Goal: Task Accomplishment & Management: Use online tool/utility

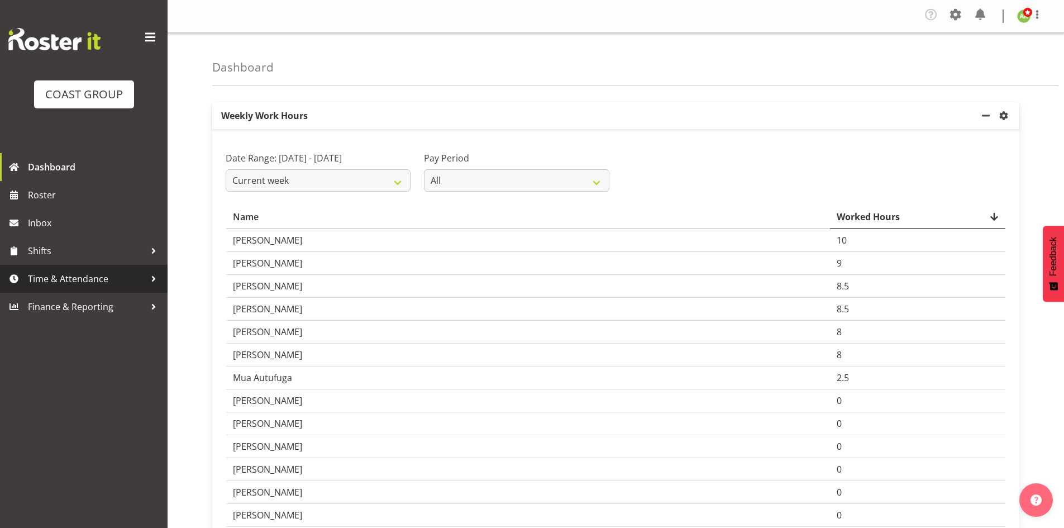
click at [79, 271] on span "Time & Attendance" at bounding box center [86, 278] width 117 height 17
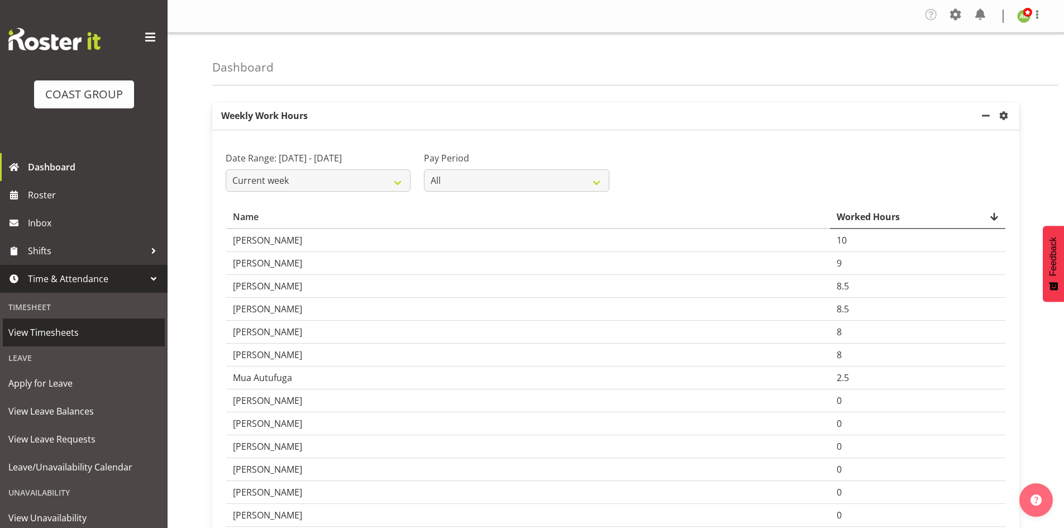
click at [54, 335] on span "View Timesheets" at bounding box center [83, 332] width 151 height 17
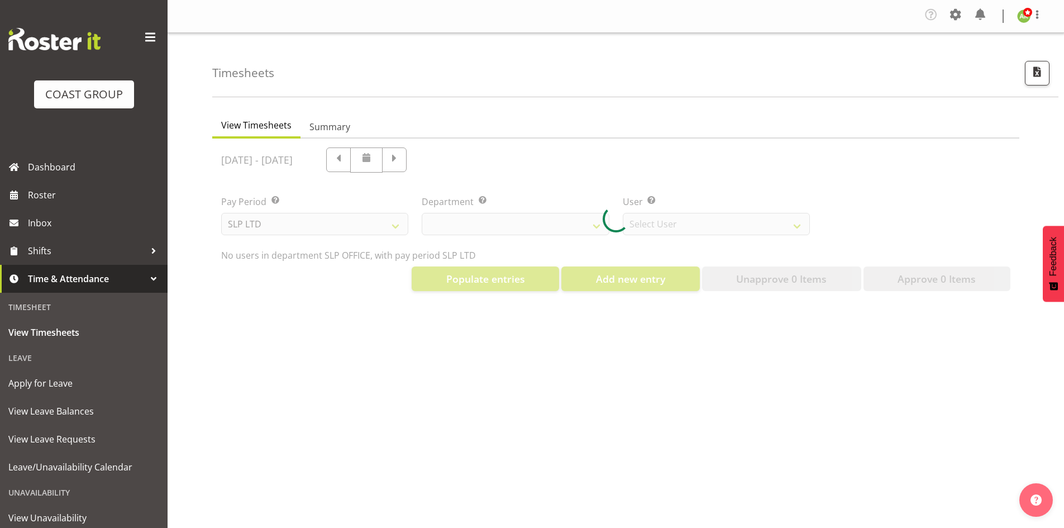
click at [330, 225] on div at bounding box center [615, 218] width 807 height 161
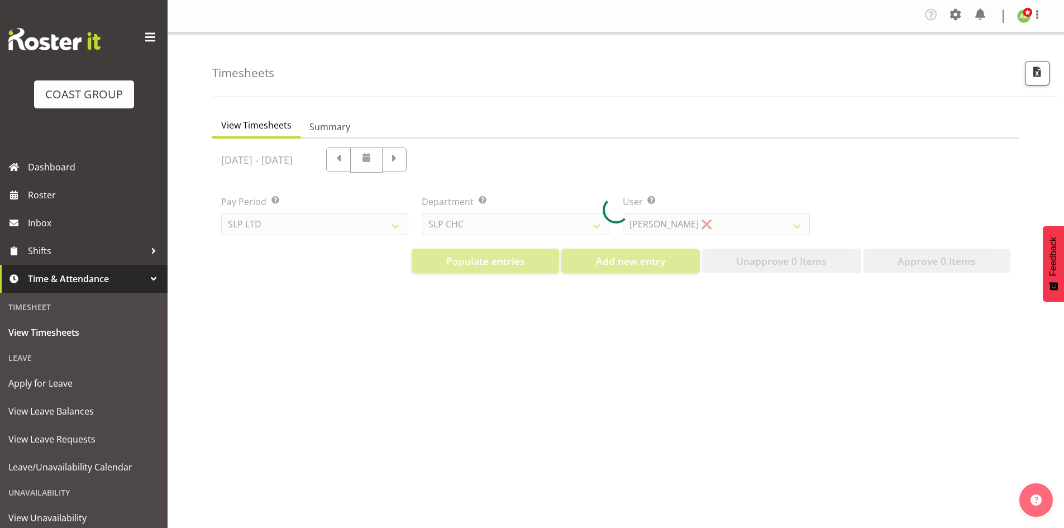
select select "25"
select select "7496"
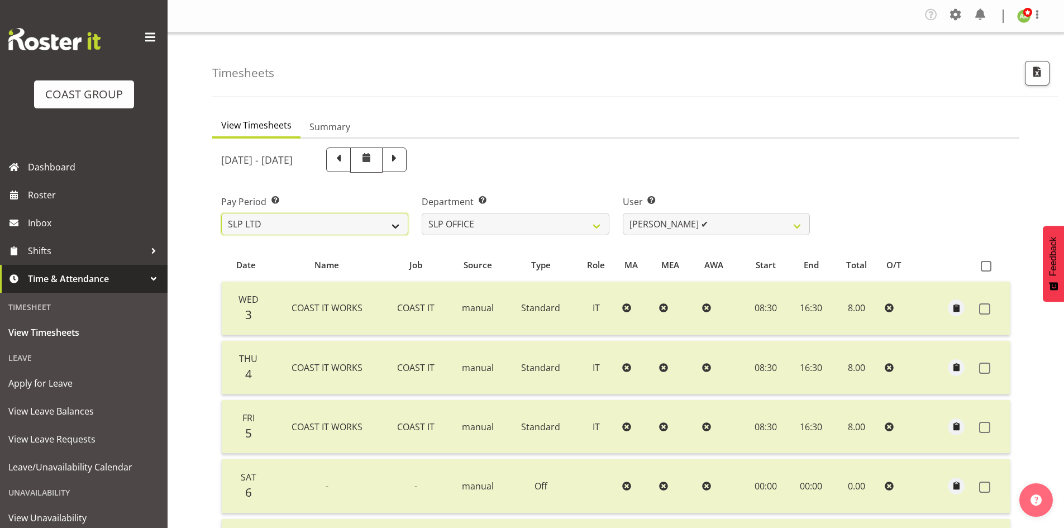
click at [331, 226] on select "SLP LTD EHS LTD DW LTD VEHICLES Carlton Events Hamilton 120 Limited Wellington …" at bounding box center [314, 224] width 187 height 22
select select "150"
click at [221, 213] on select "SLP LTD EHS LTD DW LTD VEHICLES Carlton Events Hamilton 120 Limited Wellington …" at bounding box center [314, 224] width 187 height 22
select select
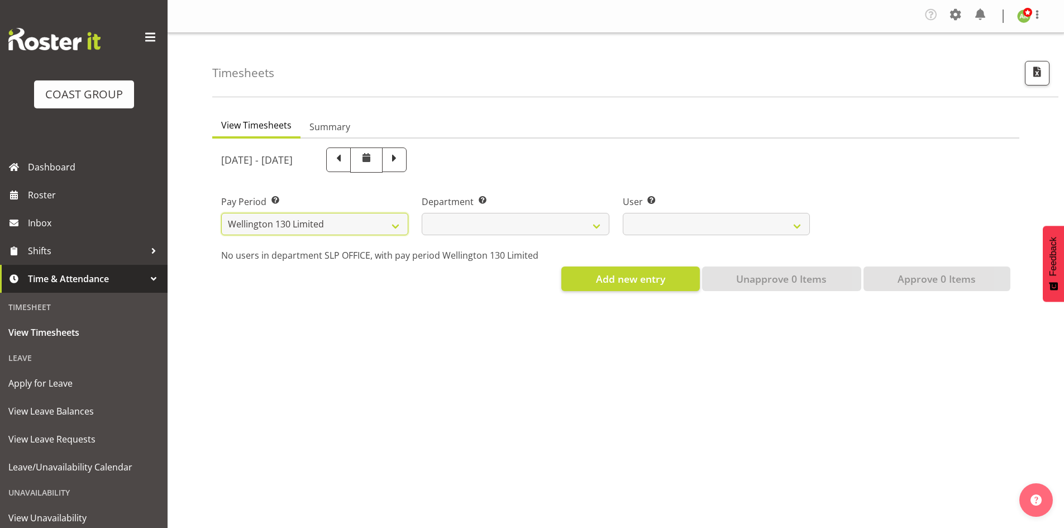
select select
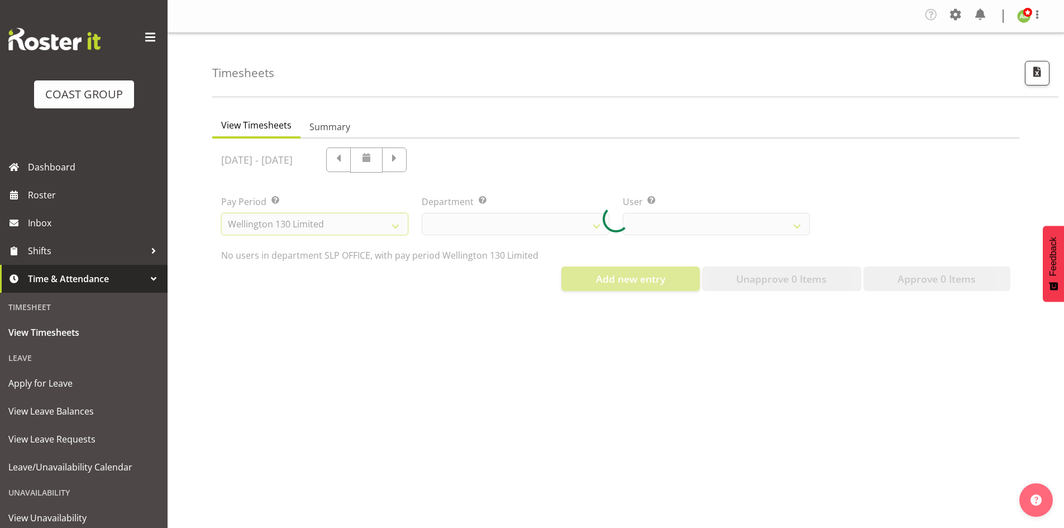
select select
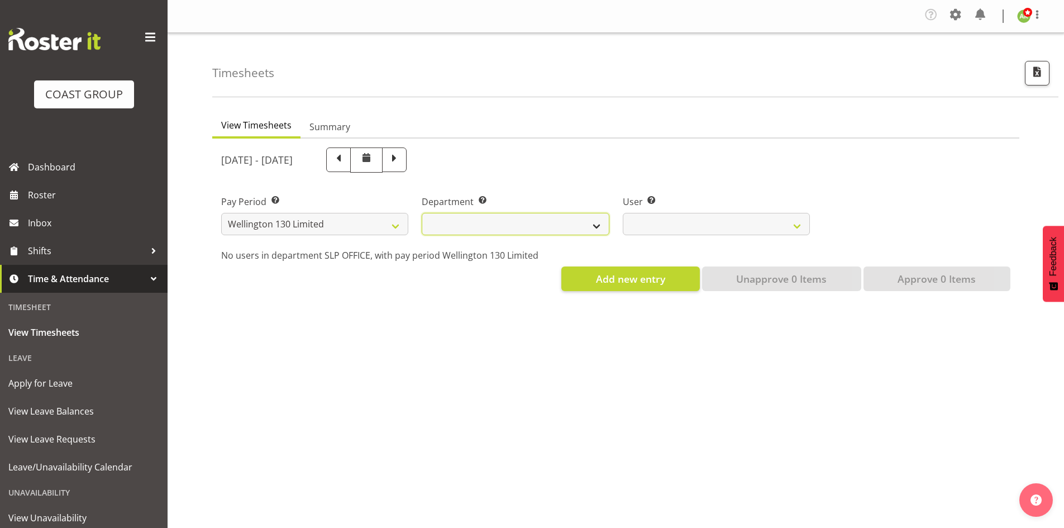
click at [560, 227] on select "[PERSON_NAME][GEOGRAPHIC_DATA]" at bounding box center [515, 224] width 187 height 22
select select "752"
click at [422, 213] on select "[PERSON_NAME][GEOGRAPHIC_DATA]" at bounding box center [515, 224] width 187 height 22
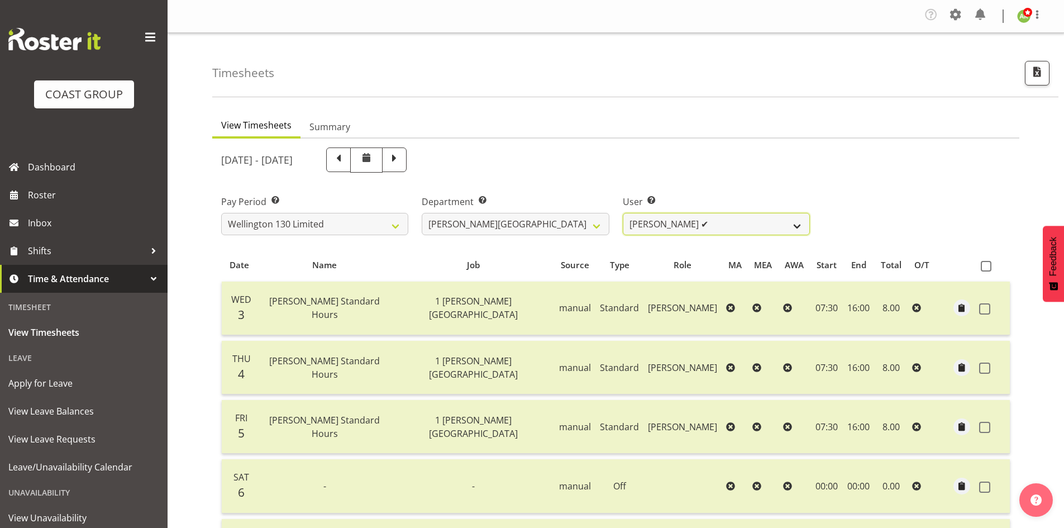
click at [787, 224] on select "Andreana Norris ✔ Antonios Ziogas ✔ Craig Paul Norris ❌ Gaki Ziogas ✔ Gladys Ma…" at bounding box center [716, 224] width 187 height 22
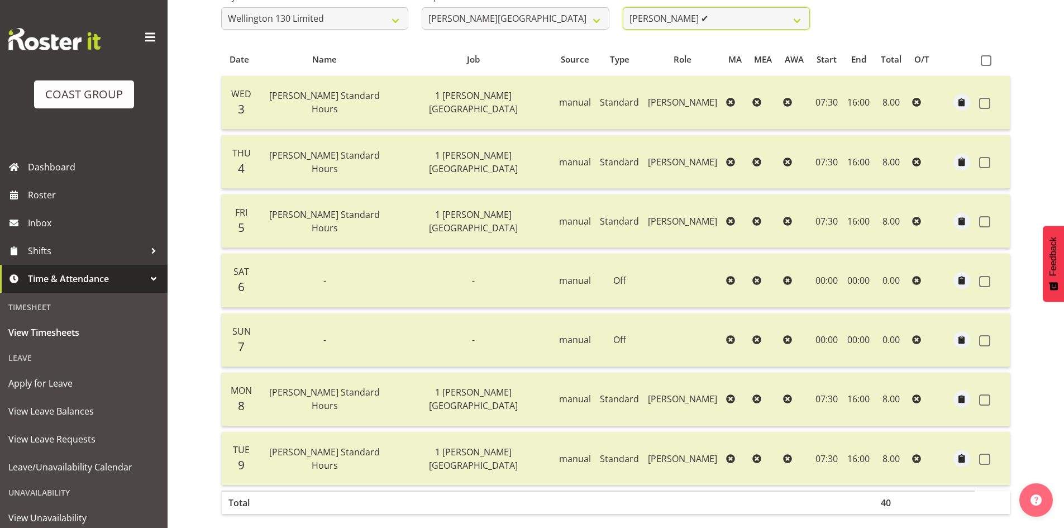
scroll to position [150, 0]
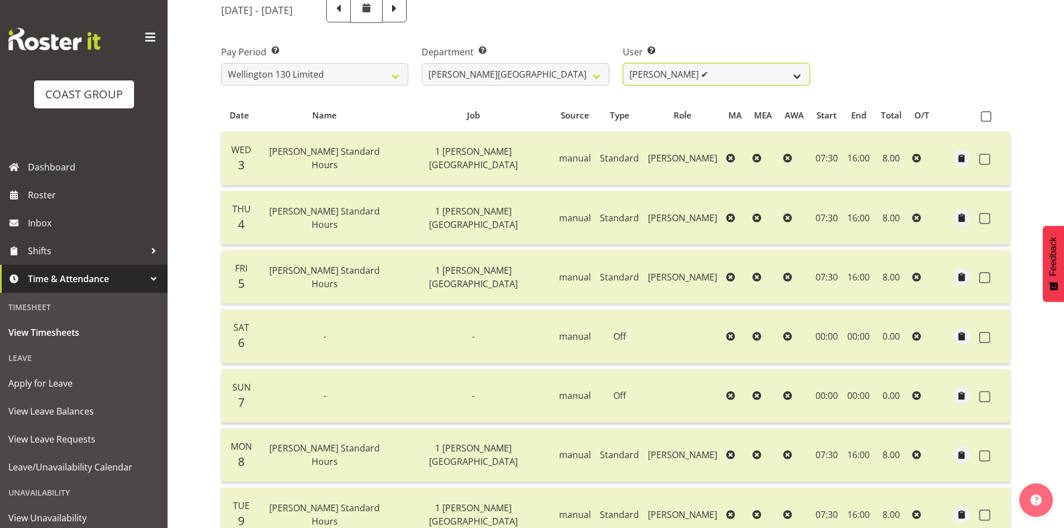
click at [771, 82] on select "Andreana Norris ✔ Antonios Ziogas ✔ Craig Paul Norris ❌ Gaki Ziogas ✔ Gladys Ma…" at bounding box center [716, 74] width 187 height 22
click at [623, 63] on select "Andreana Norris ✔ Antonios Ziogas ✔ Craig Paul Norris ❌ Gaki Ziogas ✔ Gladys Ma…" at bounding box center [716, 74] width 187 height 22
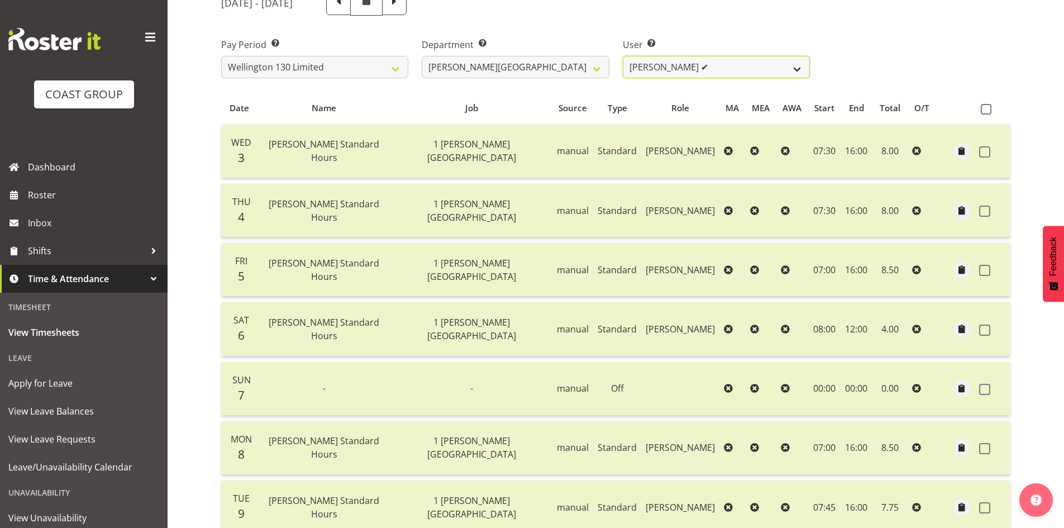
scroll to position [94, 0]
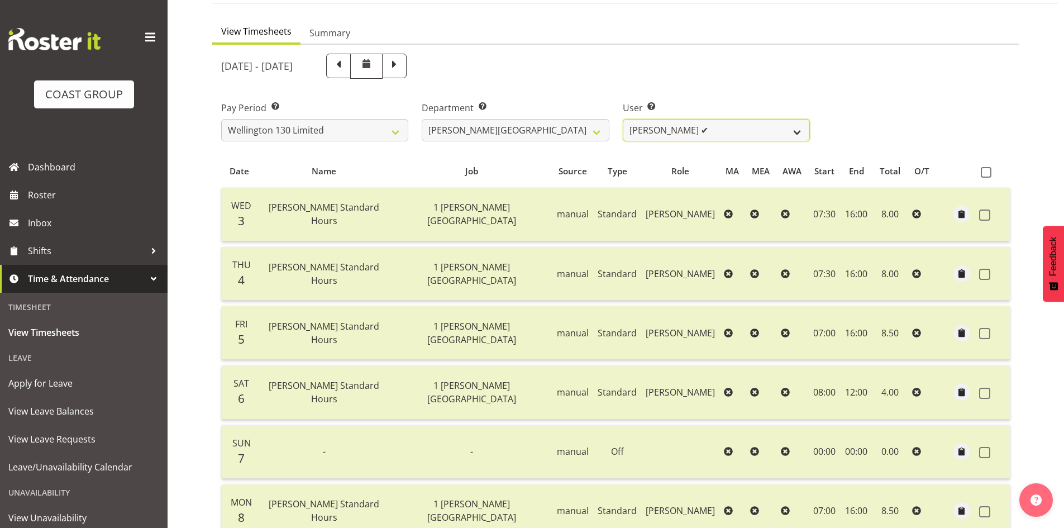
click at [762, 129] on select "Andreana Norris ✔ Antonios Ziogas ✔ Craig Paul Norris ❌ Gaki Ziogas ✔ Gladys Ma…" at bounding box center [716, 130] width 187 height 22
click at [623, 119] on select "Andreana Norris ✔ Antonios Ziogas ✔ Craig Paul Norris ❌ Gaki Ziogas ✔ Gladys Ma…" at bounding box center [716, 130] width 187 height 22
click at [778, 135] on select "Andreana Norris ✔ Antonios Ziogas ✔ Craig Paul Norris ❌ Gaki Ziogas ✔ Gladys Ma…" at bounding box center [716, 130] width 187 height 22
click at [623, 119] on select "Andreana Norris ✔ Antonios Ziogas ✔ Craig Paul Norris ❌ Gaki Ziogas ✔ Gladys Ma…" at bounding box center [716, 130] width 187 height 22
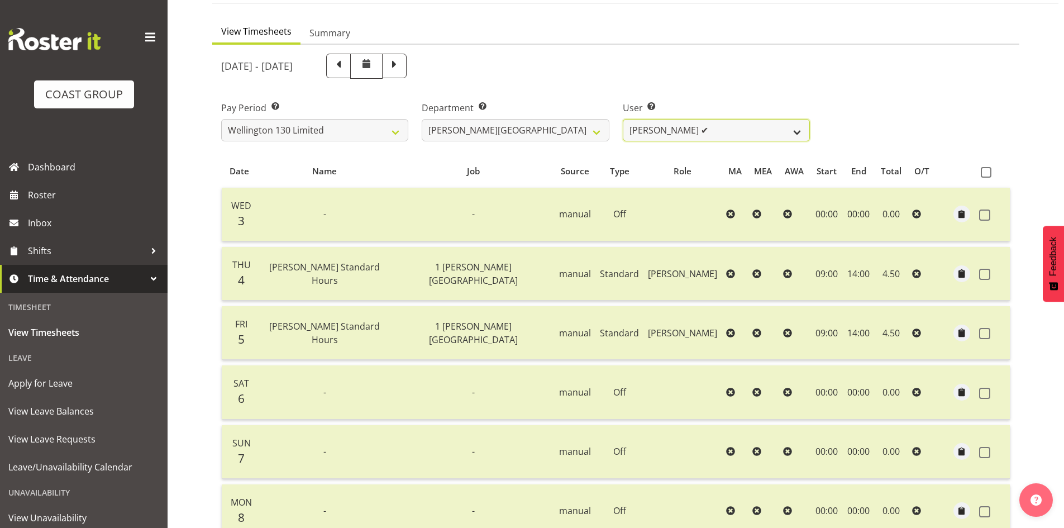
click at [761, 132] on select "Andreana Norris ✔ Antonios Ziogas ✔ Craig Paul Norris ❌ Gaki Ziogas ✔ Gladys Ma…" at bounding box center [716, 130] width 187 height 22
click at [861, 155] on table "Date Name Job Source Type Role MA MEA AWA Start End Total O/T Wed 3 - - manual …" at bounding box center [615, 393] width 789 height 477
click at [737, 136] on select "Andreana Norris ✔ Antonios Ziogas ✔ Craig Paul Norris ❌ Gaki Ziogas ✔ Gladys Ma…" at bounding box center [716, 130] width 187 height 22
click at [623, 119] on select "Andreana Norris ✔ Antonios Ziogas ✔ Craig Paul Norris ❌ Gaki Ziogas ✔ Gladys Ma…" at bounding box center [716, 130] width 187 height 22
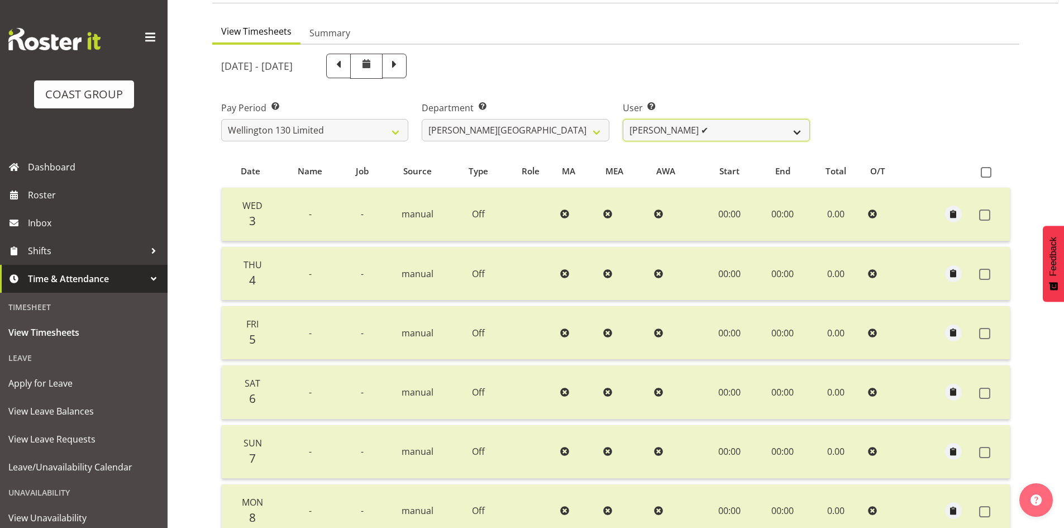
drag, startPoint x: 777, startPoint y: 130, endPoint x: 772, endPoint y: 137, distance: 9.3
click at [777, 130] on select "Andreana Norris ✔ Antonios Ziogas ✔ Craig Paul Norris ❌ Gaki Ziogas ✔ Gladys Ma…" at bounding box center [716, 130] width 187 height 22
click at [623, 119] on select "Andreana Norris ✔ Antonios Ziogas ✔ Craig Paul Norris ❌ Gaki Ziogas ✔ Gladys Ma…" at bounding box center [716, 130] width 187 height 22
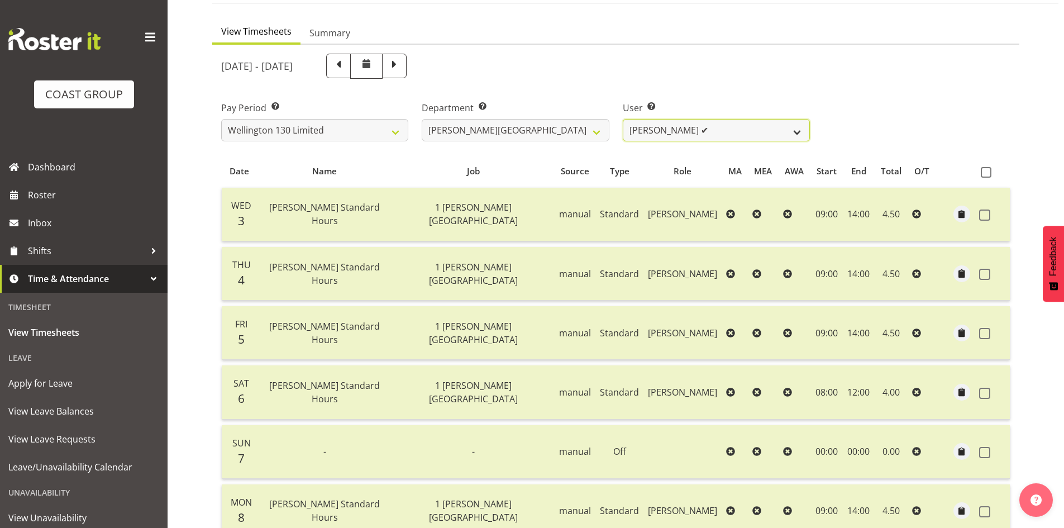
drag, startPoint x: 784, startPoint y: 130, endPoint x: 784, endPoint y: 138, distance: 7.8
click at [784, 130] on select "Andreana Norris ✔ Antonios Ziogas ✔ Craig Paul Norris ❌ Gaki Ziogas ✔ Gladys Ma…" at bounding box center [716, 130] width 187 height 22
click at [623, 119] on select "Andreana Norris ✔ Antonios Ziogas ✔ Craig Paul Norris ❌ Gaki Ziogas ✔ Gladys Ma…" at bounding box center [716, 130] width 187 height 22
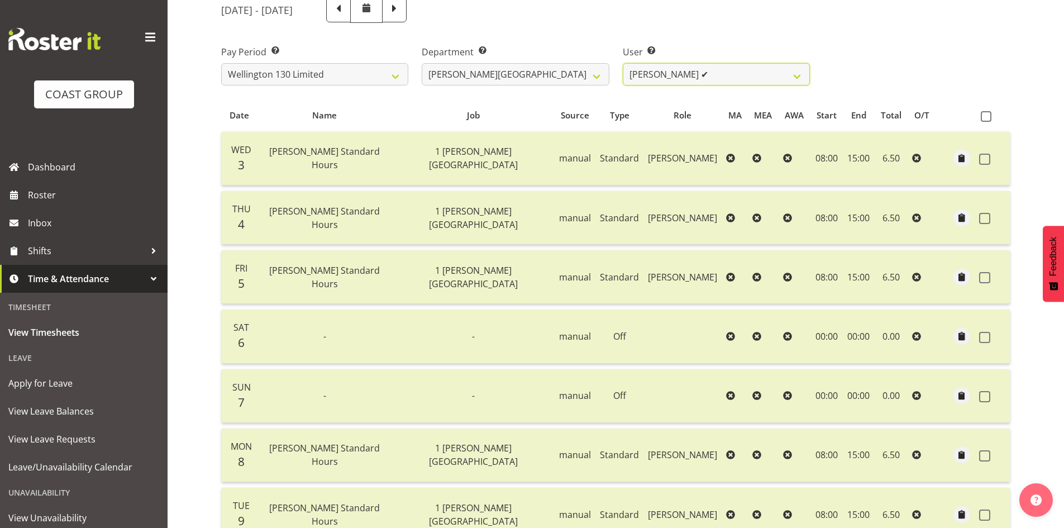
scroll to position [205, 0]
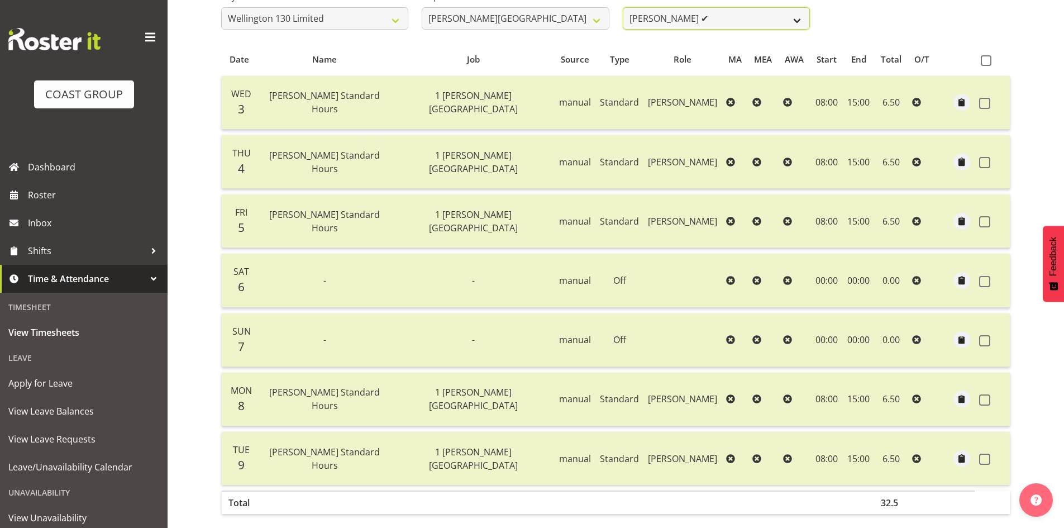
click at [736, 25] on select "Andreana Norris ✔ Antonios Ziogas ✔ Craig Paul Norris ❌ Gaki Ziogas ✔ Gladys Ma…" at bounding box center [716, 18] width 187 height 22
click at [623, 7] on select "Andreana Norris ✔ Antonios Ziogas ✔ Craig Paul Norris ❌ Gaki Ziogas ✔ Gladys Ma…" at bounding box center [716, 18] width 187 height 22
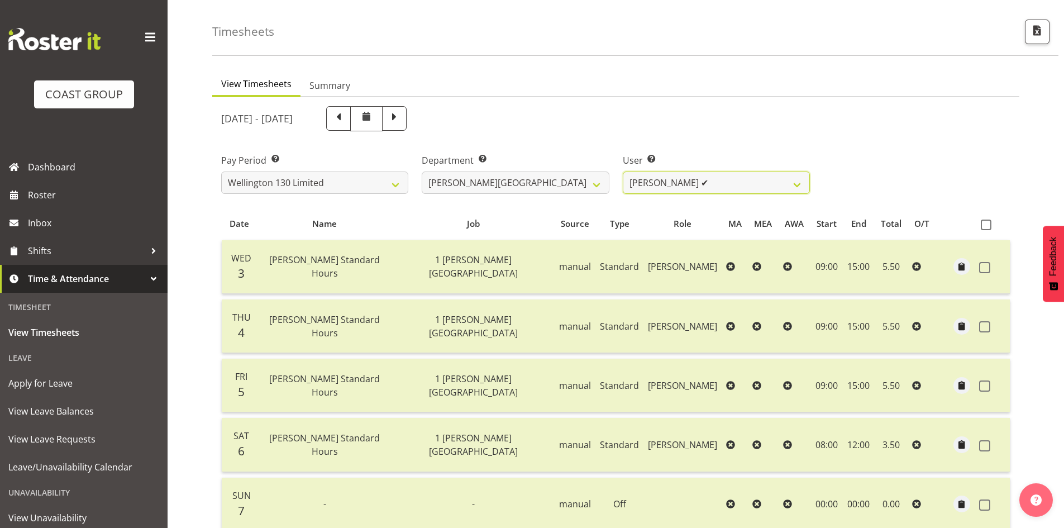
scroll to position [38, 0]
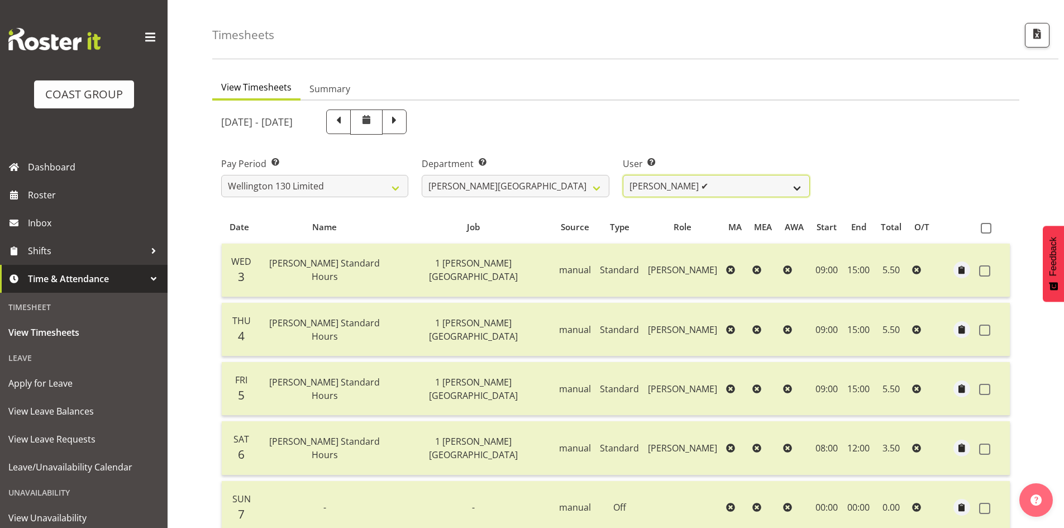
click at [790, 194] on select "Andreana Norris ✔ Antonios Ziogas ✔ Craig Paul Norris ❌ Gaki Ziogas ✔ Gladys Ma…" at bounding box center [716, 186] width 187 height 22
click at [623, 175] on select "Andreana Norris ✔ Antonios Ziogas ✔ Craig Paul Norris ❌ Gaki Ziogas ✔ Gladys Ma…" at bounding box center [716, 186] width 187 height 22
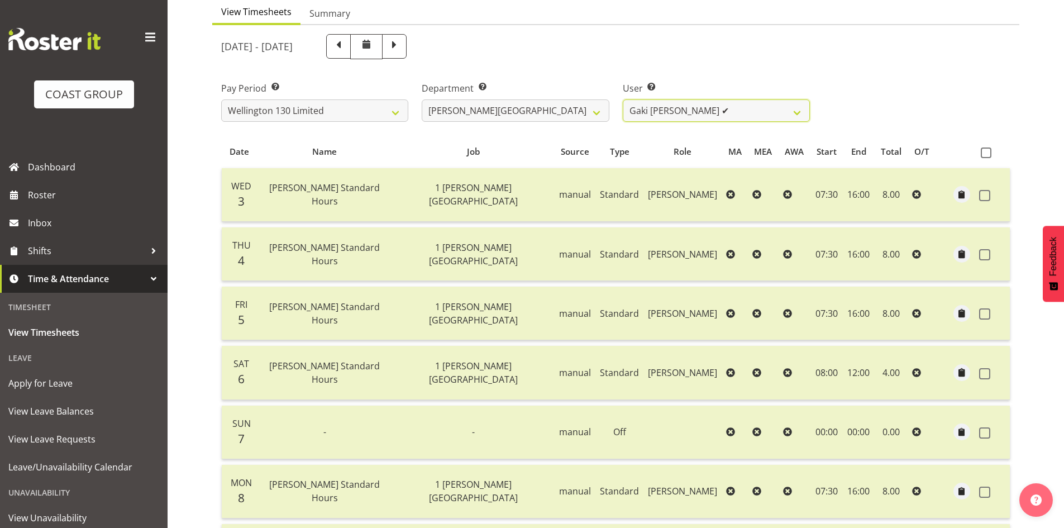
scroll to position [94, 0]
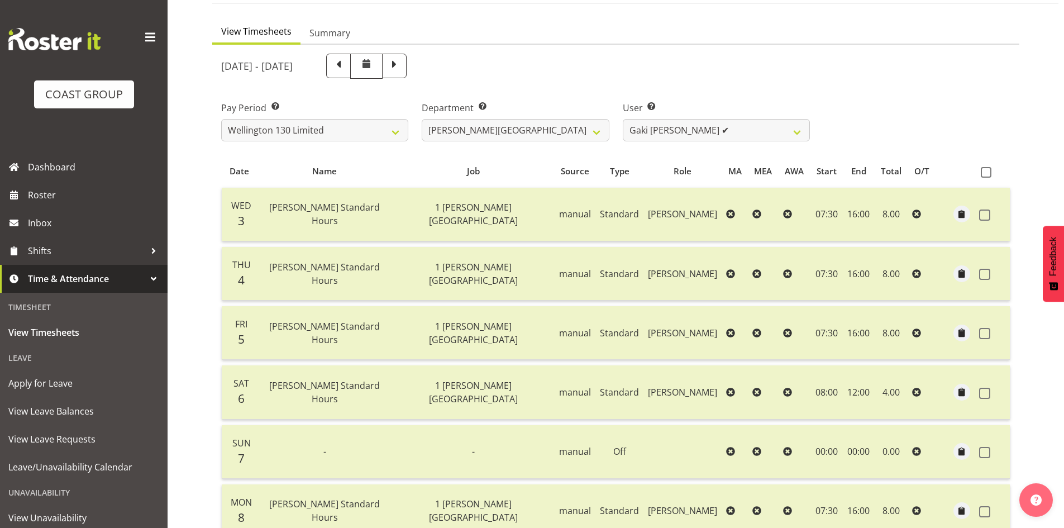
click at [766, 150] on div "September 3rd - September 9th 2025 Pay Period Select which pay period you would…" at bounding box center [615, 358] width 789 height 623
click at [758, 137] on select "Andreana Norris ✔ Antonios Ziogas ✔ Craig Paul Norris ❌ Gaki Ziogas ✔ Gladys Ma…" at bounding box center [716, 130] width 187 height 22
select select "9931"
click at [623, 119] on select "Andreana Norris ✔ Antonios Ziogas ✔ Craig Paul Norris ❌ Gaki Ziogas ✔ Gladys Ma…" at bounding box center [716, 130] width 187 height 22
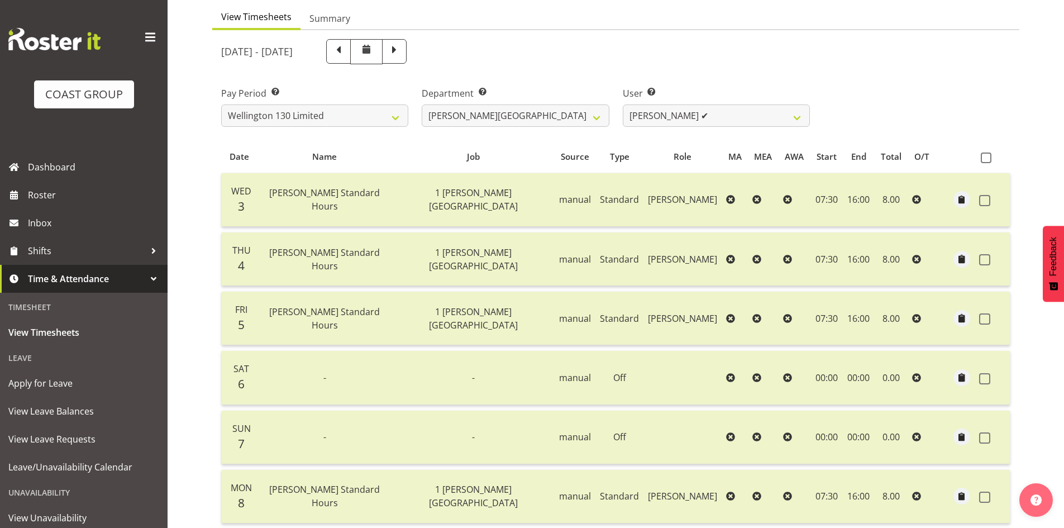
scroll to position [38, 0]
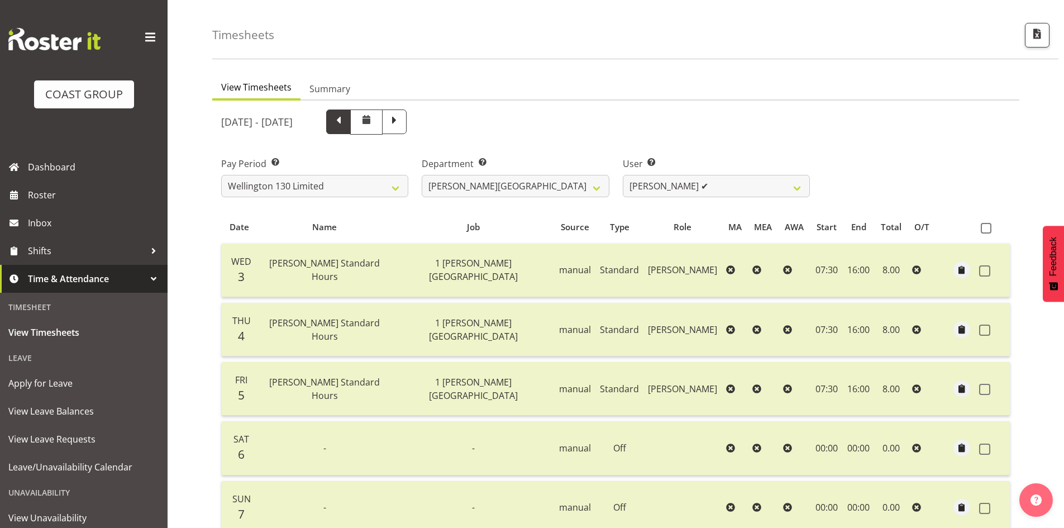
click at [351, 128] on span at bounding box center [338, 121] width 25 height 25
select select
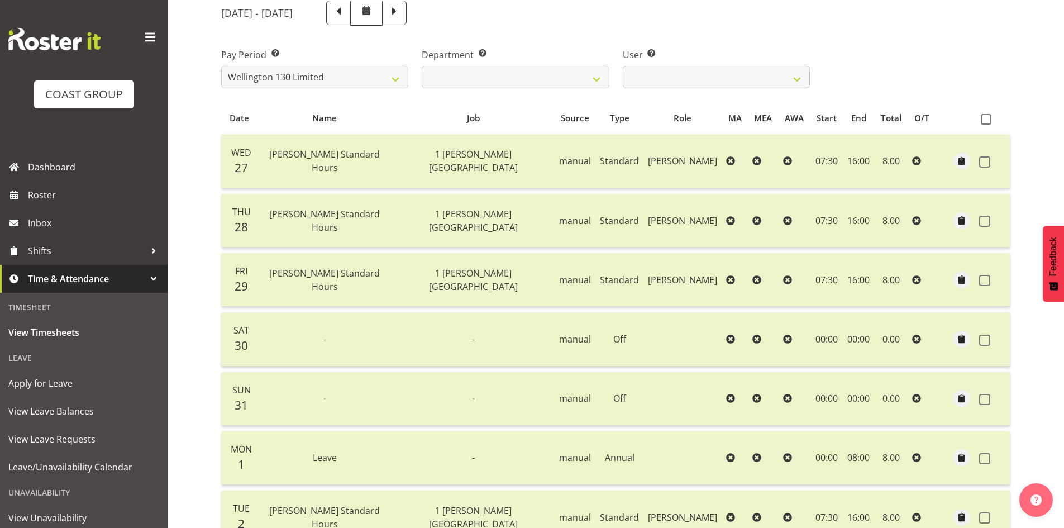
scroll to position [94, 0]
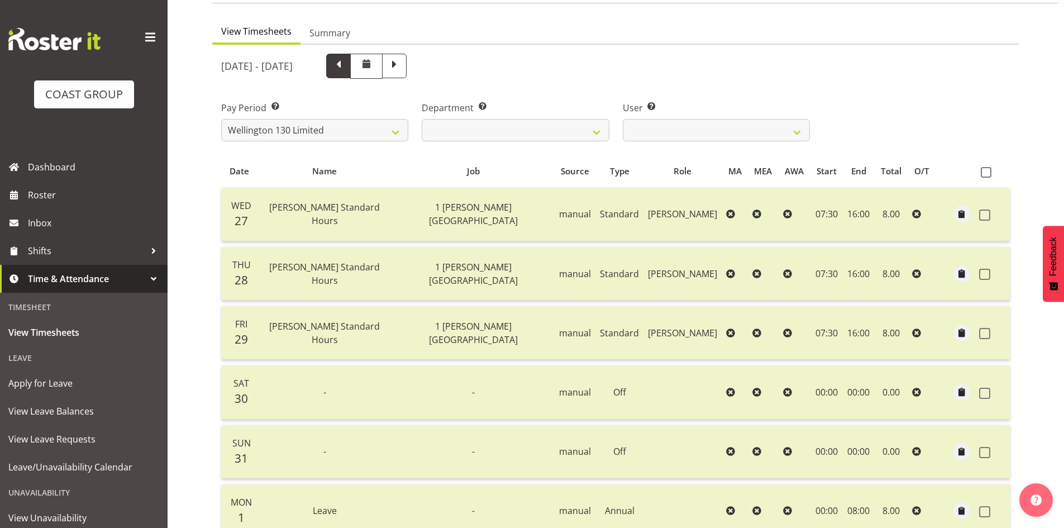
click at [351, 75] on span at bounding box center [338, 66] width 25 height 25
select select
click at [346, 68] on span at bounding box center [338, 65] width 15 height 15
select select
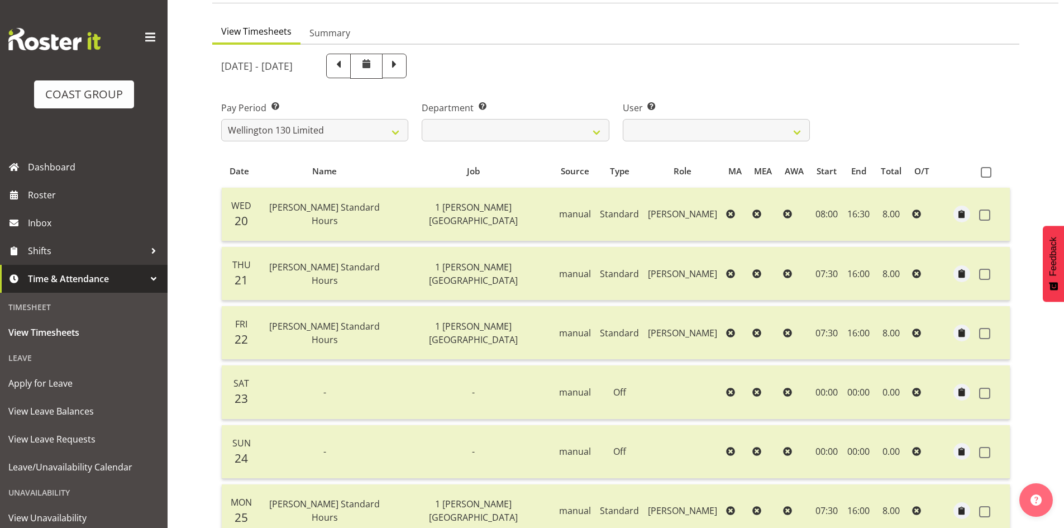
select select
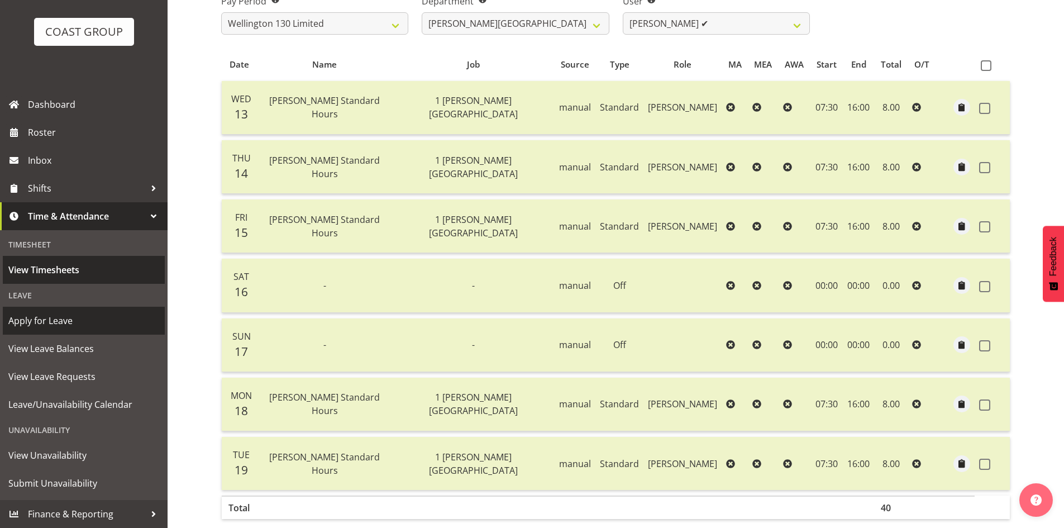
scroll to position [261, 0]
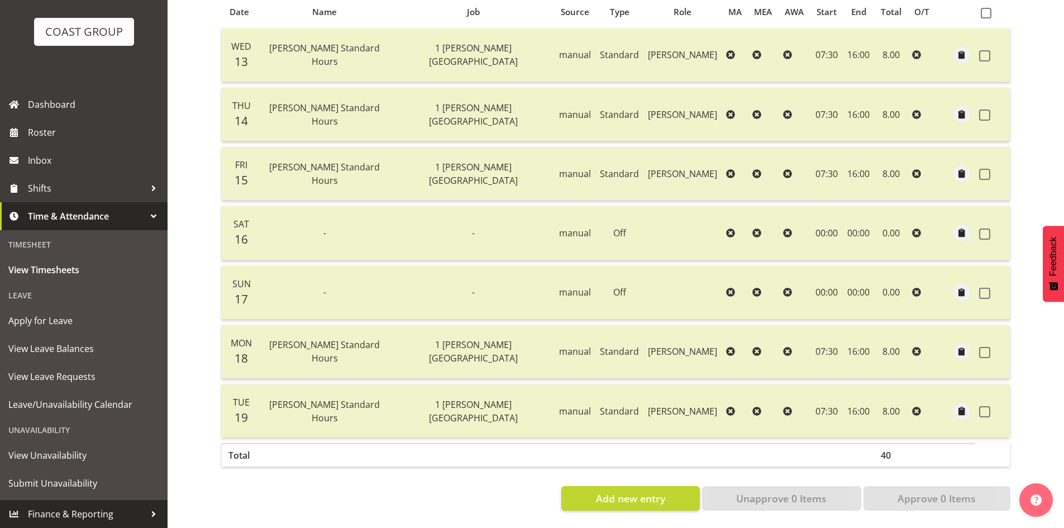
click at [98, 504] on link "Finance & Reporting" at bounding box center [84, 514] width 168 height 28
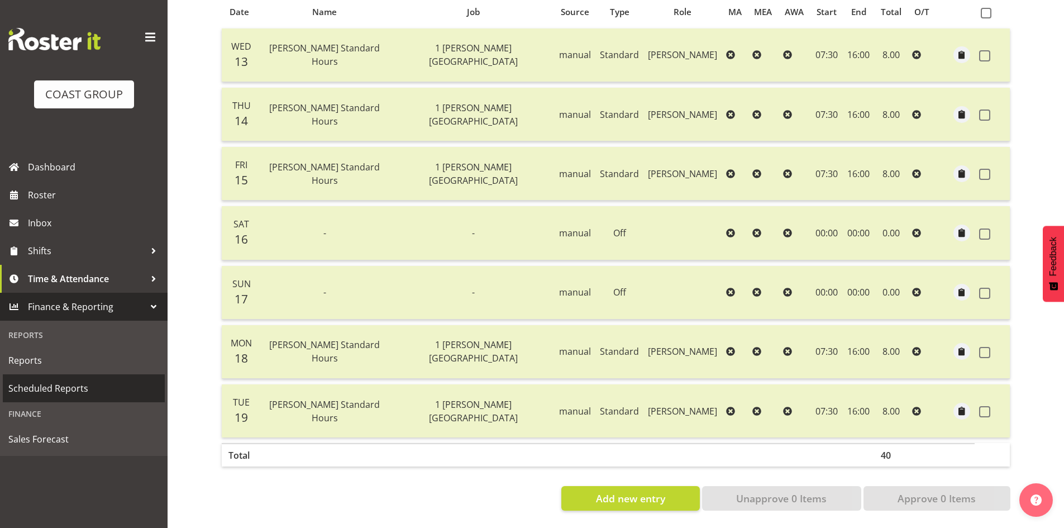
scroll to position [0, 0]
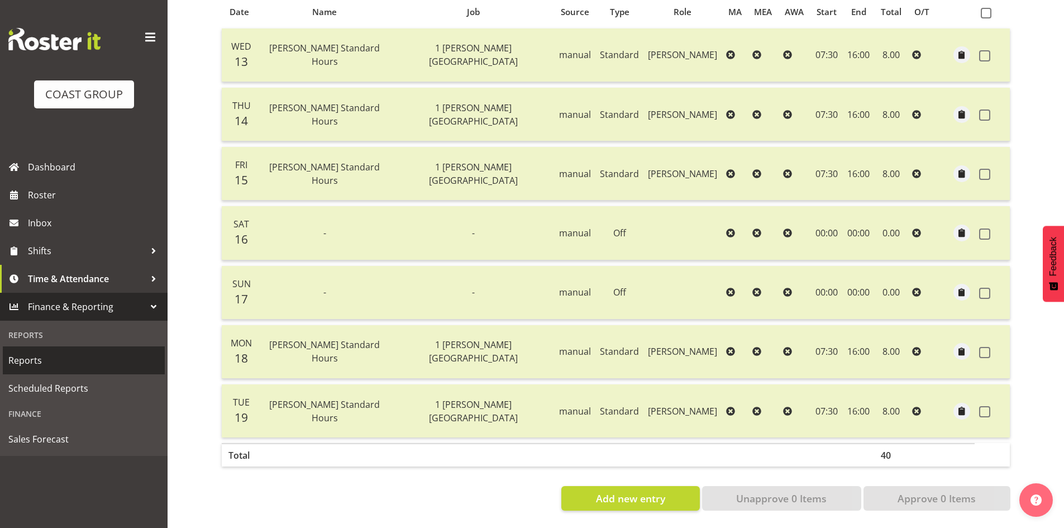
click at [38, 359] on span "Reports" at bounding box center [83, 360] width 151 height 17
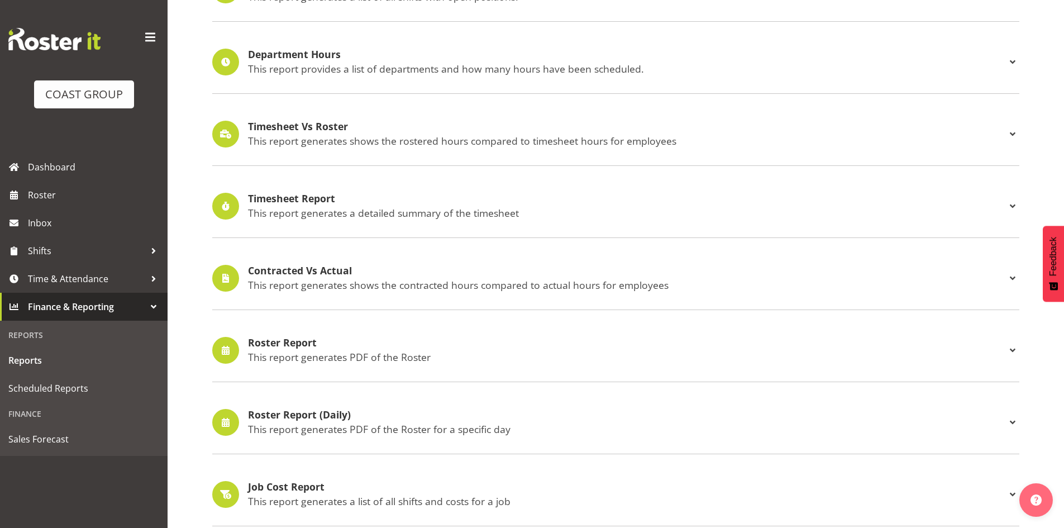
scroll to position [112, 0]
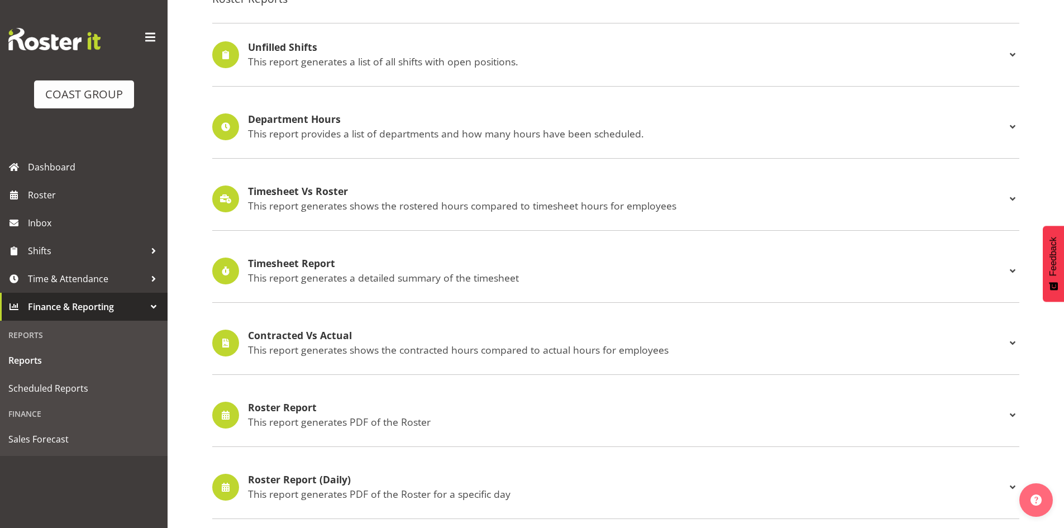
click at [1005, 274] on p "This report generates a detailed summary of the timesheet" at bounding box center [627, 277] width 758 height 12
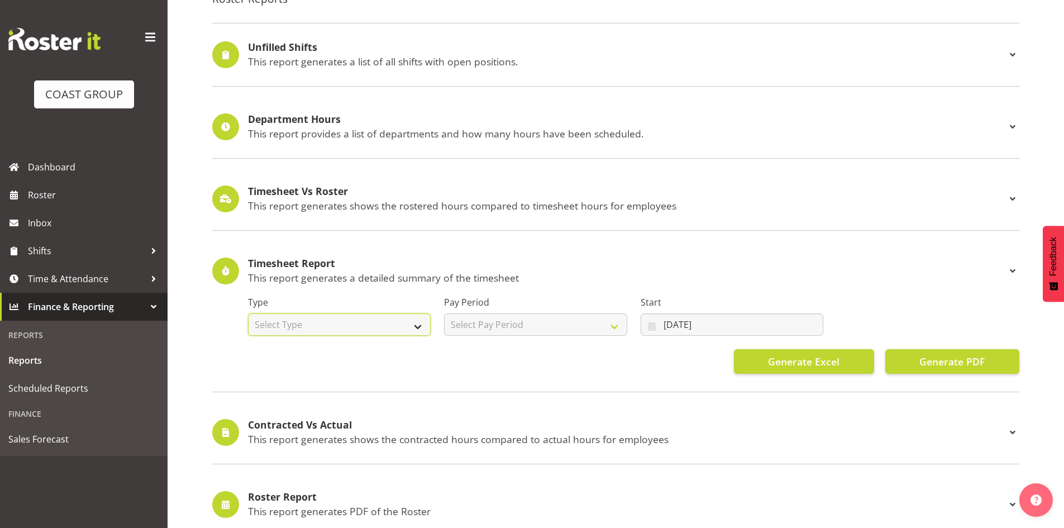
click at [402, 327] on select "Select Type Summary Detailed" at bounding box center [339, 324] width 183 height 22
select select "detailed"
click at [248, 313] on select "Select Type Summary Detailed" at bounding box center [339, 324] width 183 height 22
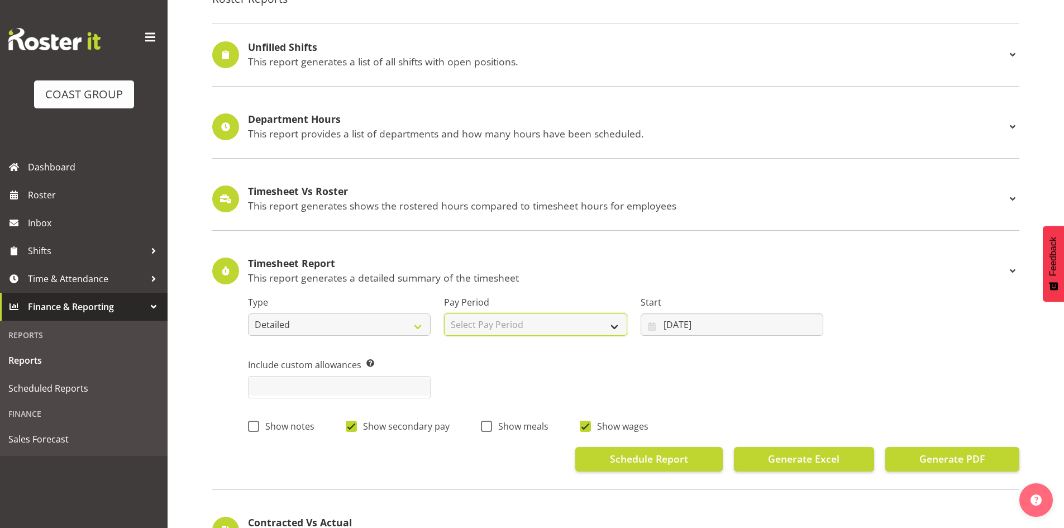
click at [548, 322] on select "Select Pay Period SLP LTD EHS LTD DW LTD VEHICLES Carlton Events [PERSON_NAME] …" at bounding box center [535, 324] width 183 height 22
select select "150"
click at [444, 313] on select "Select Pay Period SLP LTD EHS LTD DW LTD VEHICLES Carlton Events [PERSON_NAME] …" at bounding box center [535, 324] width 183 height 22
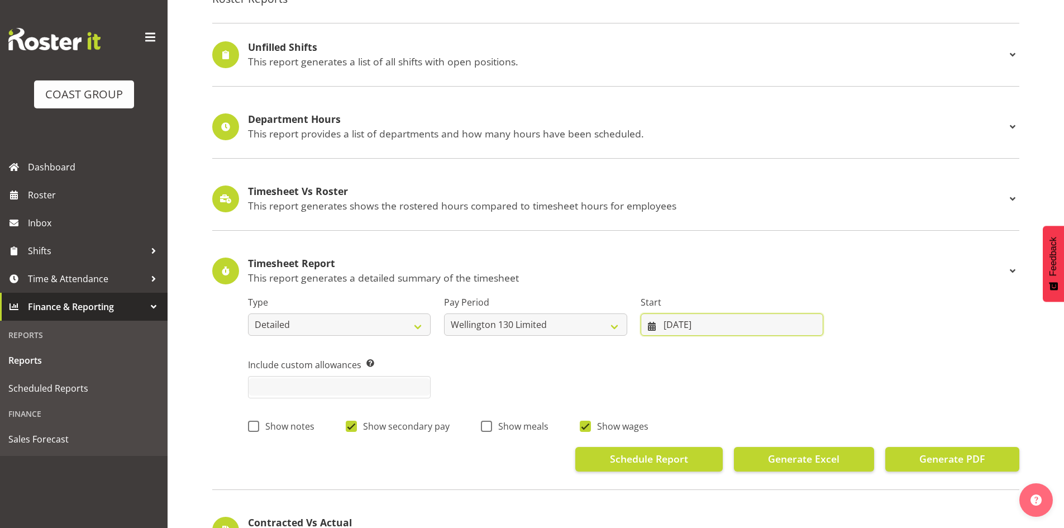
click at [729, 322] on input "[DATE]" at bounding box center [731, 324] width 183 height 22
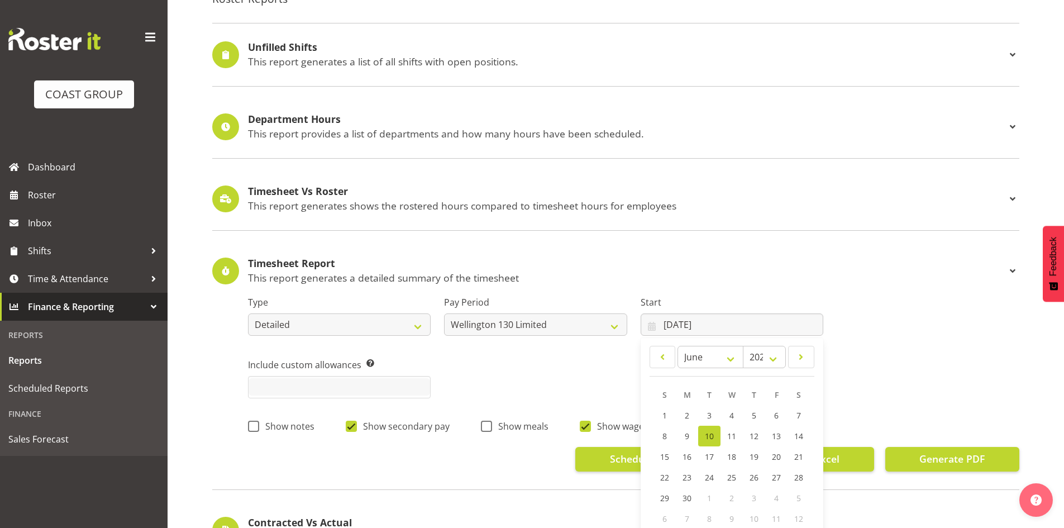
click at [915, 403] on div "Include custom allowances Pick custom allowances that you want to include in th…" at bounding box center [633, 373] width 785 height 63
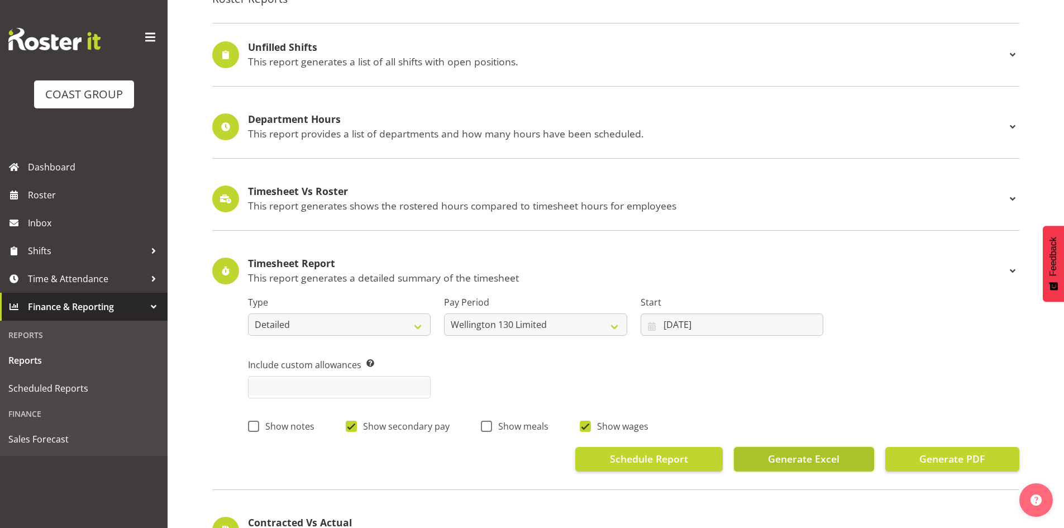
click at [812, 461] on span "Generate Excel" at bounding box center [803, 458] width 71 height 15
click at [720, 329] on input "[DATE]" at bounding box center [731, 324] width 183 height 22
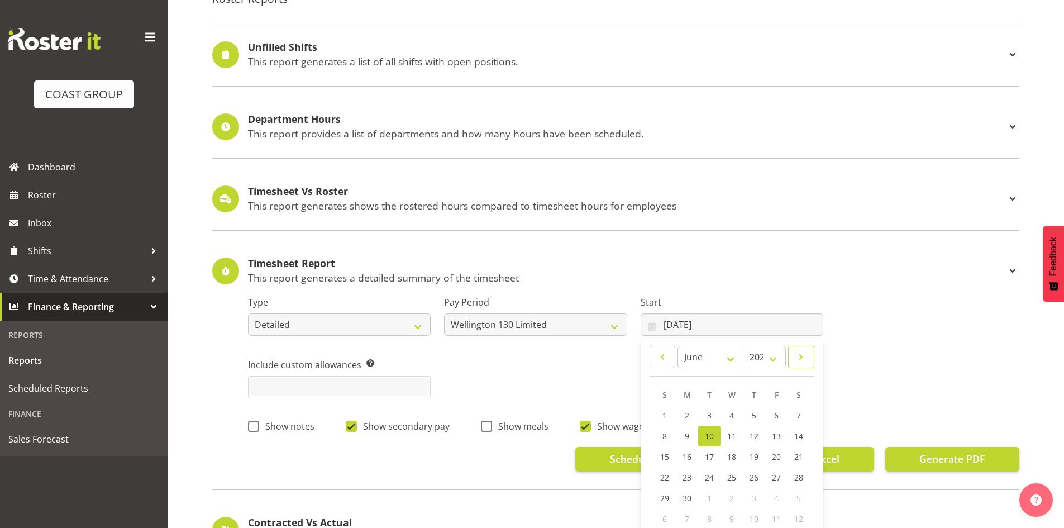
click at [802, 361] on span at bounding box center [801, 356] width 12 height 13
click at [736, 361] on select "January February March April May June July August September October November De…" at bounding box center [710, 357] width 66 height 22
select select "7"
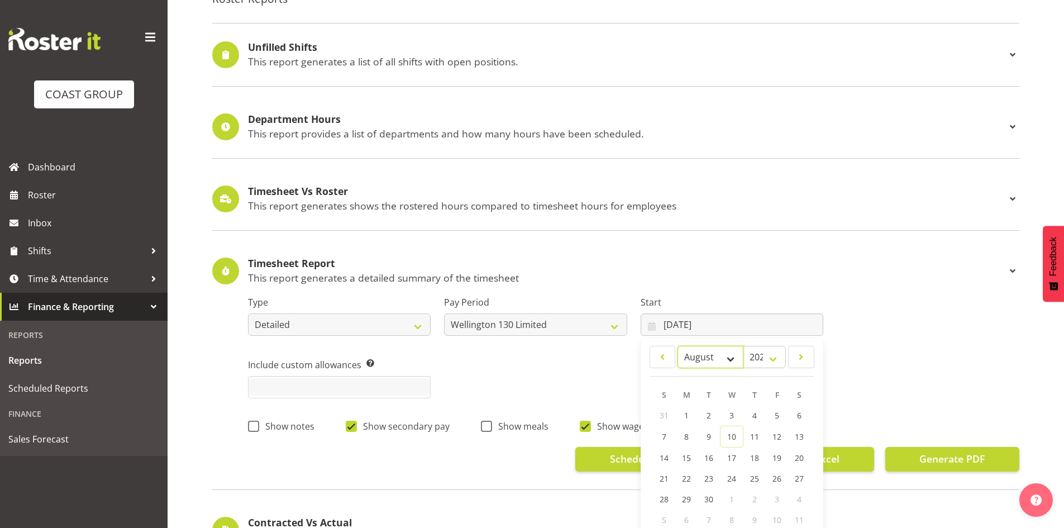
click at [677, 346] on select "January February March April May June July August September October November De…" at bounding box center [710, 357] width 66 height 22
click at [728, 362] on select "January February March April May June July August September October November De…" at bounding box center [710, 357] width 66 height 22
click at [731, 479] on span "20" at bounding box center [731, 477] width 9 height 11
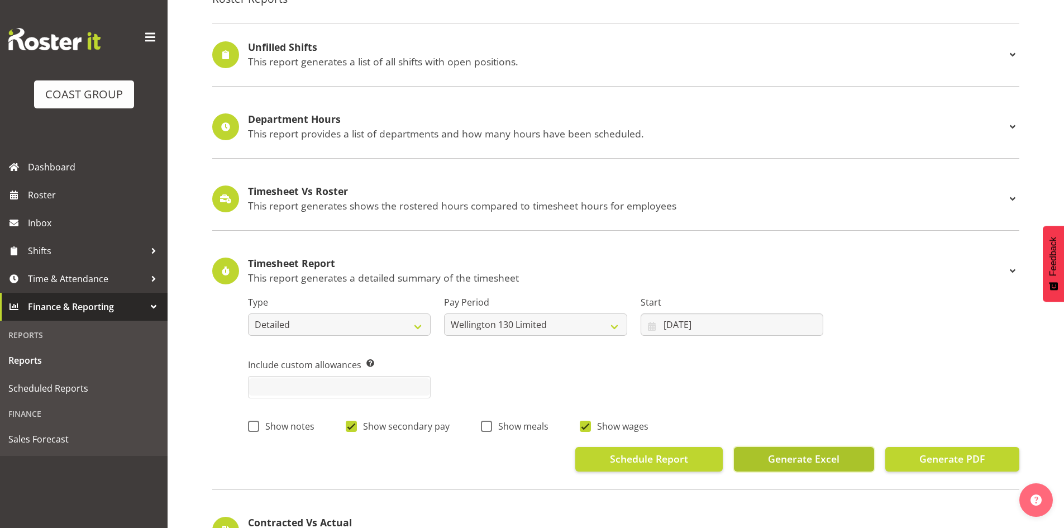
click at [840, 463] on button "Generate Excel" at bounding box center [804, 459] width 140 height 25
click at [765, 326] on input "[DATE]" at bounding box center [731, 324] width 183 height 22
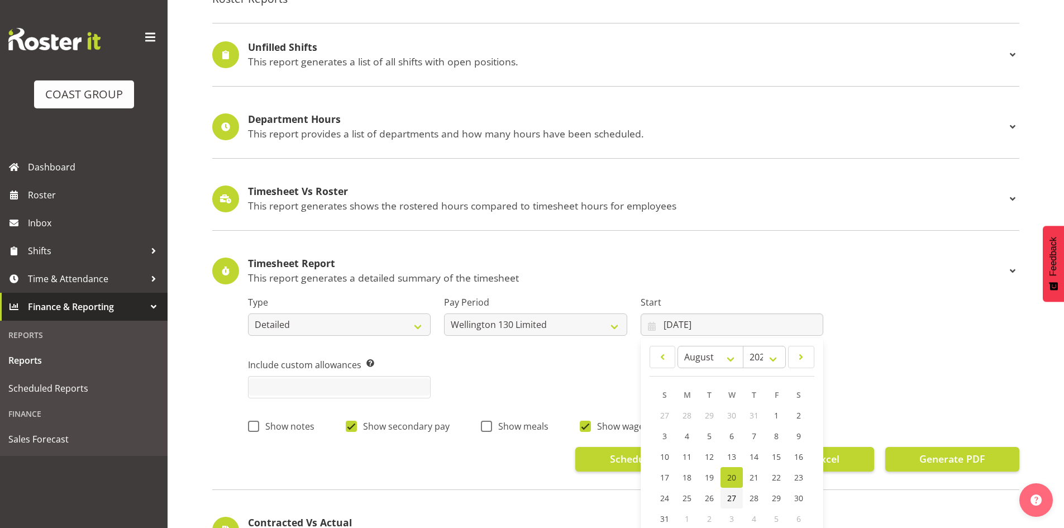
click at [733, 495] on span "27" at bounding box center [731, 498] width 9 height 11
type input "[DATE]"
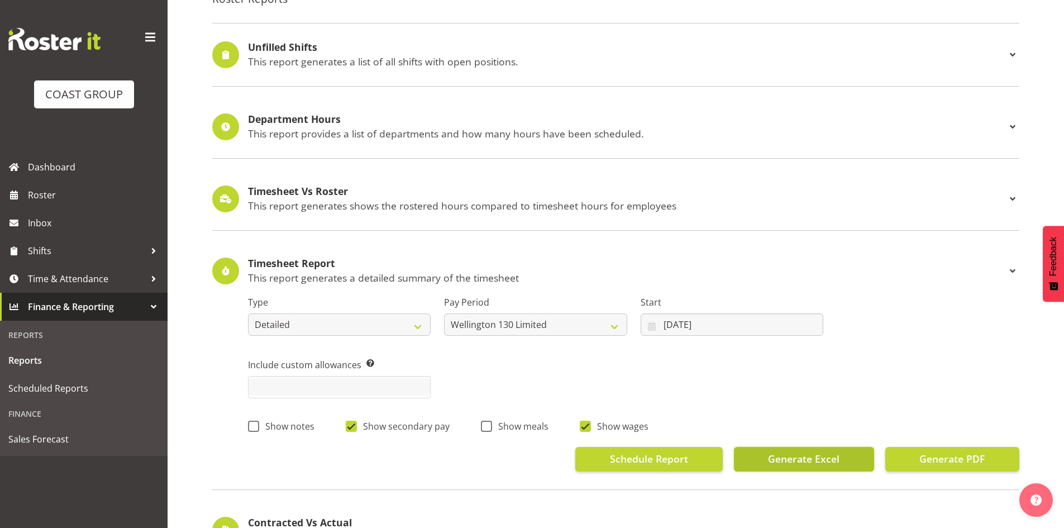
click at [836, 461] on span "Generate Excel" at bounding box center [803, 458] width 71 height 15
click at [828, 462] on span "Generate Excel" at bounding box center [803, 458] width 71 height 15
click at [791, 328] on input "[DATE]" at bounding box center [731, 324] width 183 height 22
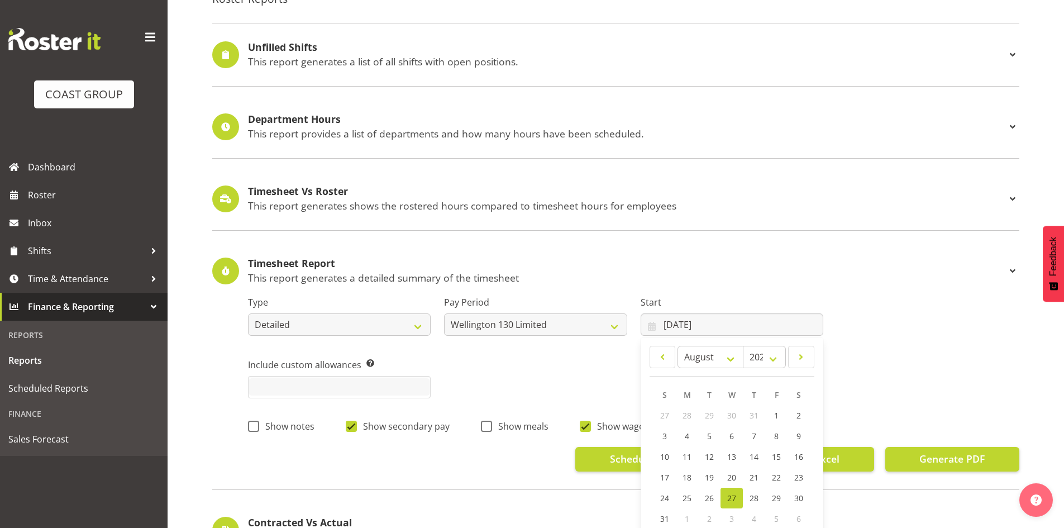
click at [733, 519] on span "3" at bounding box center [731, 518] width 4 height 11
click at [730, 520] on span "3" at bounding box center [731, 518] width 4 height 11
click at [797, 356] on span at bounding box center [801, 356] width 12 height 13
select select "8"
click at [732, 416] on span "3" at bounding box center [731, 415] width 4 height 11
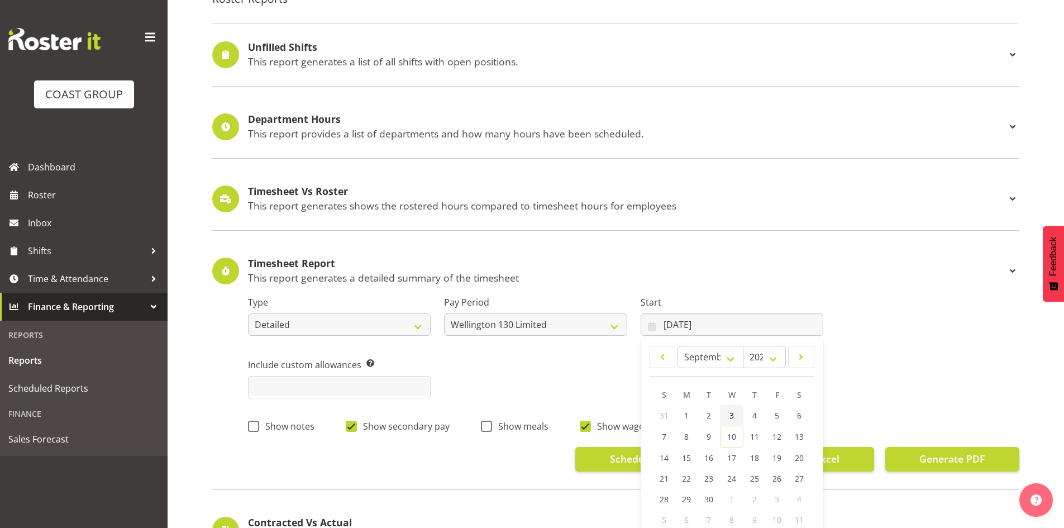
type input "[DATE]"
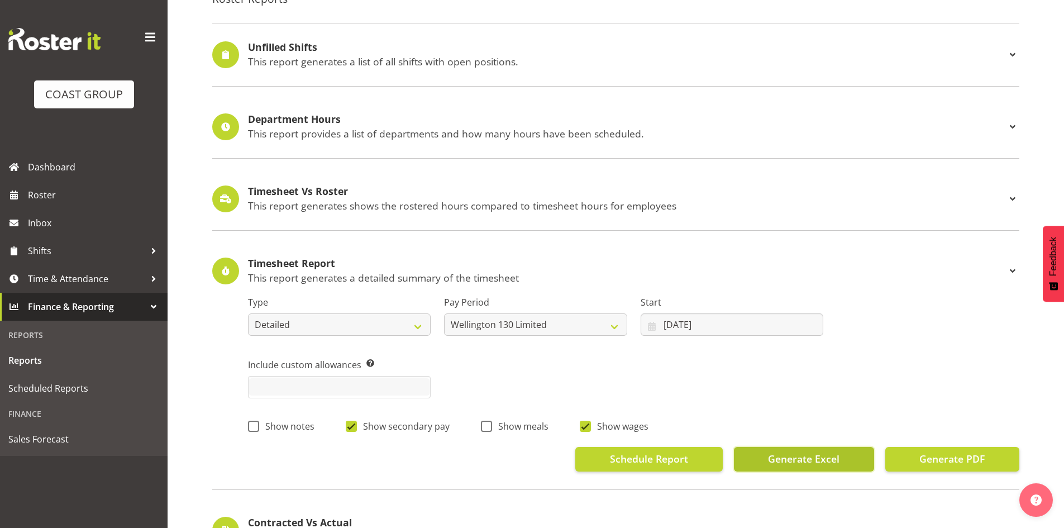
click at [791, 452] on span "Generate Excel" at bounding box center [803, 458] width 71 height 15
click at [749, 323] on input "[DATE]" at bounding box center [731, 324] width 183 height 22
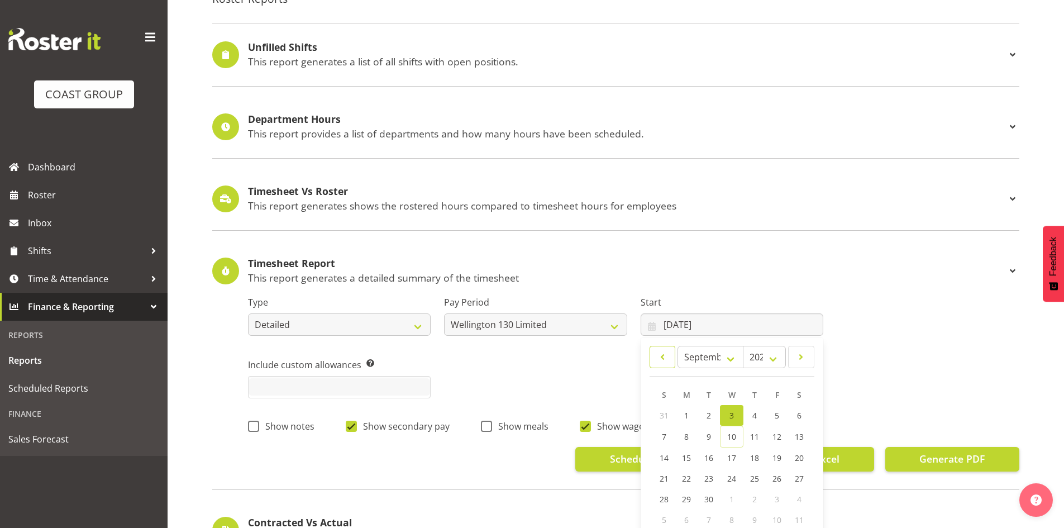
click at [662, 361] on span at bounding box center [663, 356] width 12 height 13
select select "7"
click at [734, 454] on span "13" at bounding box center [731, 456] width 9 height 11
type input "[DATE]"
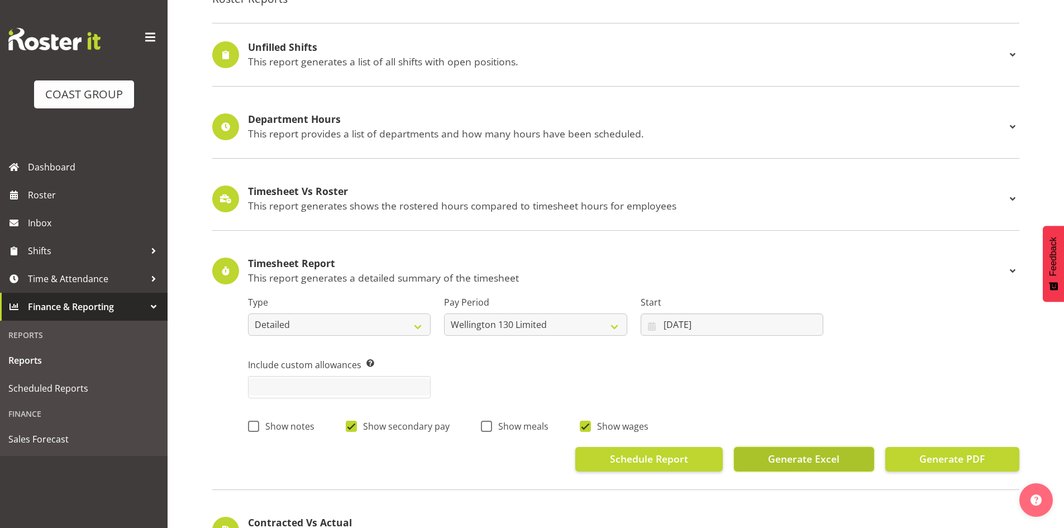
click at [807, 460] on span "Generate Excel" at bounding box center [803, 458] width 71 height 15
